Goal: Task Accomplishment & Management: Use online tool/utility

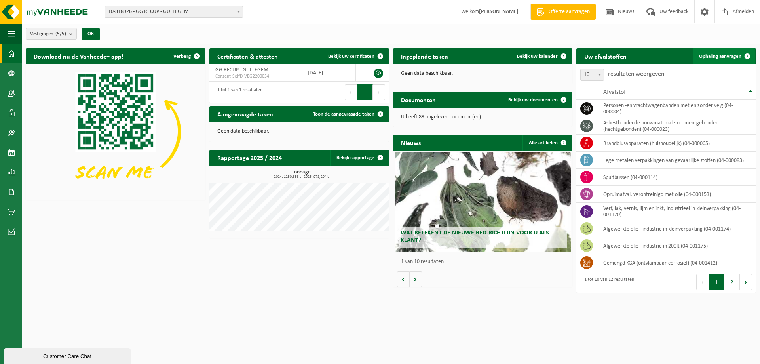
click at [728, 56] on span "Ophaling aanvragen" at bounding box center [720, 56] width 42 height 5
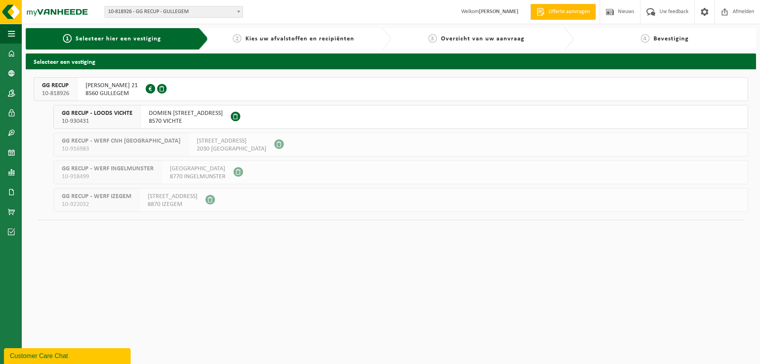
click at [99, 86] on span "[PERSON_NAME] 21" at bounding box center [112, 86] width 52 height 8
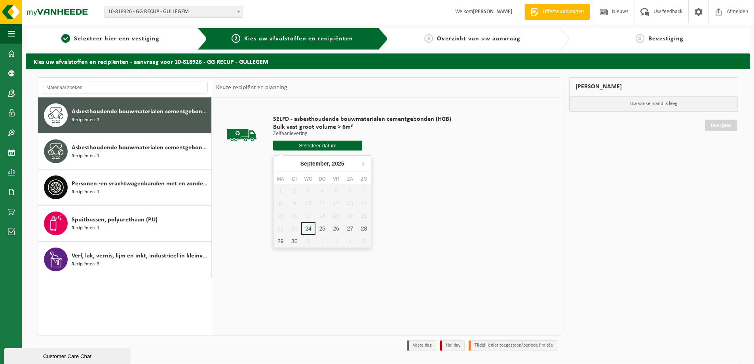
click at [330, 147] on input "text" at bounding box center [317, 146] width 89 height 10
click at [314, 230] on div "24" at bounding box center [308, 228] width 14 height 13
type input "Van [DATE]"
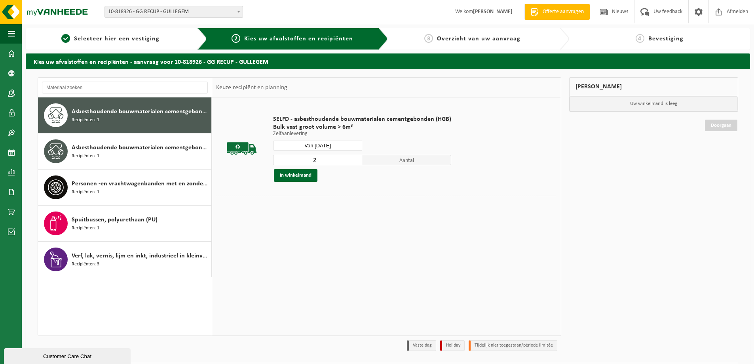
click at [356, 158] on input "2" at bounding box center [317, 160] width 89 height 10
click at [356, 158] on input "3" at bounding box center [317, 160] width 89 height 10
type input "4"
click at [354, 160] on input "4" at bounding box center [317, 160] width 89 height 10
click at [308, 178] on button "In winkelmand" at bounding box center [296, 175] width 44 height 13
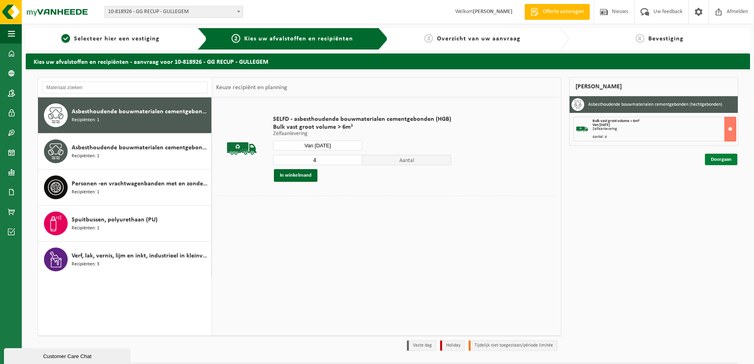
click at [717, 159] on link "Doorgaan" at bounding box center [721, 159] width 32 height 11
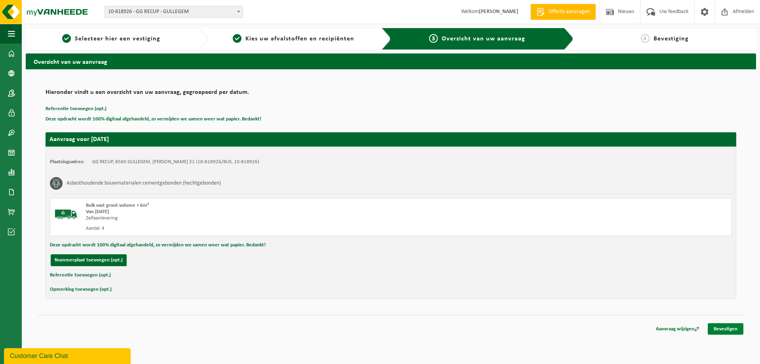
click at [729, 327] on link "Bevestigen" at bounding box center [726, 328] width 36 height 11
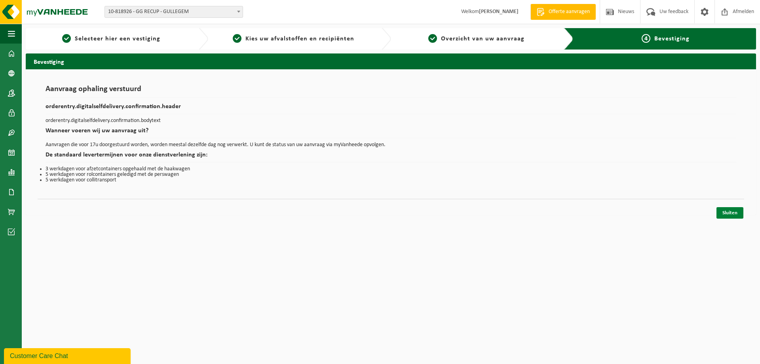
click at [734, 208] on link "Sluiten" at bounding box center [730, 212] width 27 height 11
